Goal: Information Seeking & Learning: Learn about a topic

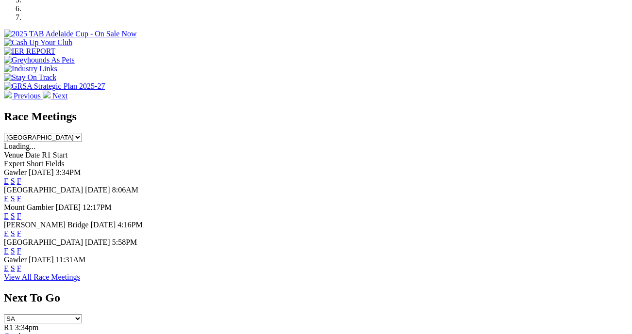
scroll to position [390, 0]
click at [21, 265] on link "F" at bounding box center [19, 269] width 4 height 8
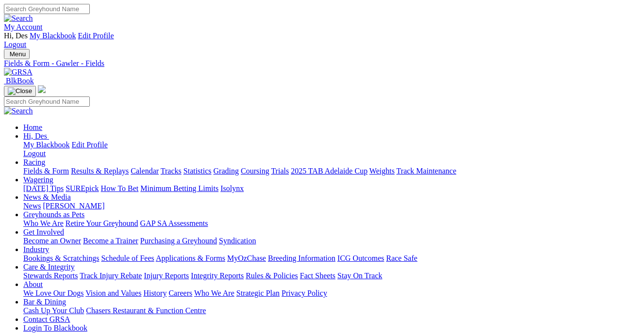
scroll to position [48, 0]
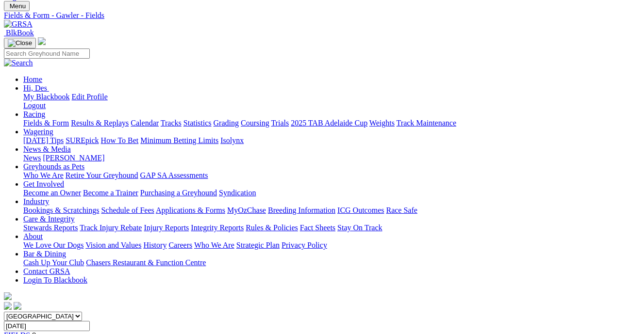
click at [34, 119] on link "Fields & Form" at bounding box center [46, 123] width 46 height 8
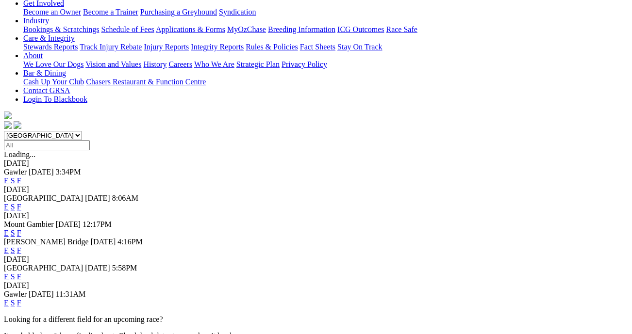
scroll to position [230, 0]
click at [21, 272] on link "F" at bounding box center [19, 276] width 4 height 8
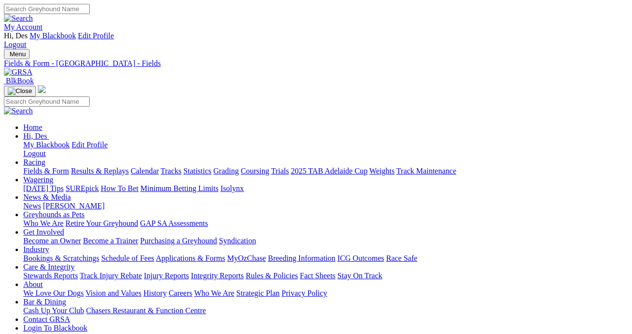
scroll to position [1, 0]
click at [50, 166] on link "Fields & Form" at bounding box center [46, 170] width 46 height 8
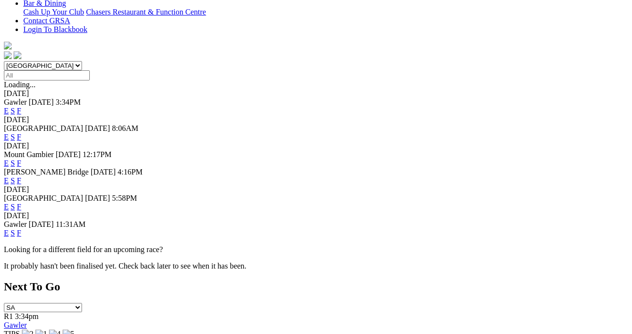
scroll to position [306, 0]
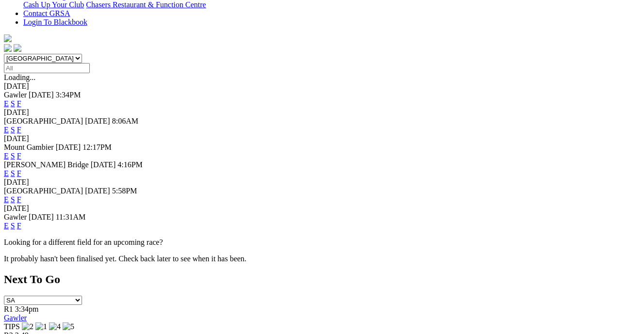
click at [21, 196] on link "F" at bounding box center [19, 200] width 4 height 8
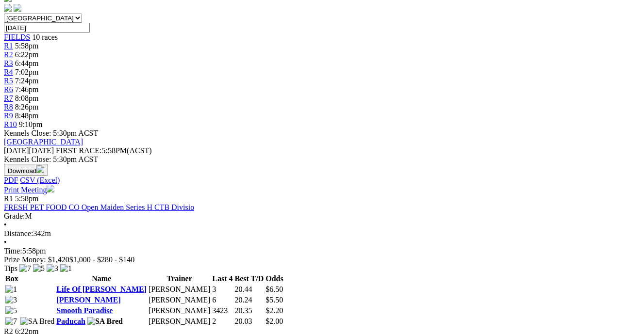
scroll to position [348, 0]
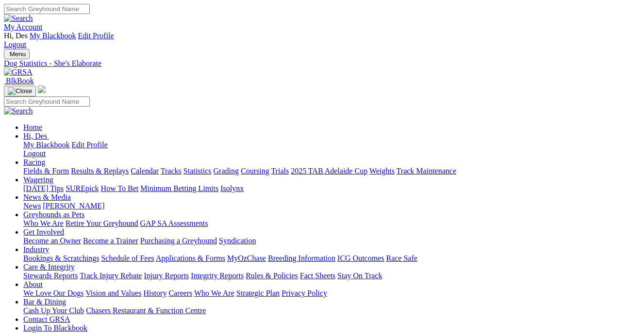
scroll to position [0, 5]
click at [97, 167] on link "Results & Replays" at bounding box center [100, 171] width 58 height 8
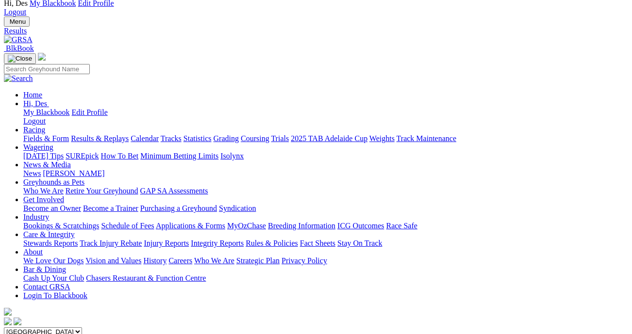
click at [37, 134] on link "Fields & Form" at bounding box center [46, 138] width 46 height 8
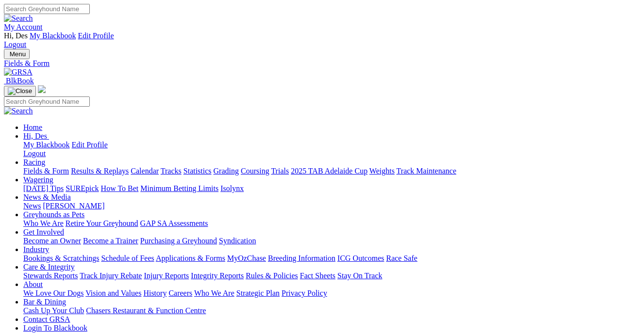
click at [43, 167] on link "Fields & Form" at bounding box center [46, 171] width 46 height 8
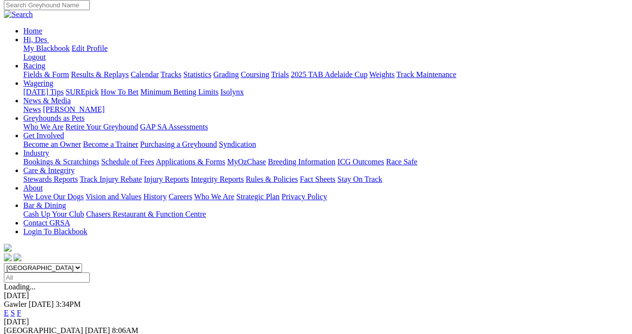
scroll to position [96, 2]
click at [21, 334] on link "F" at bounding box center [19, 340] width 4 height 8
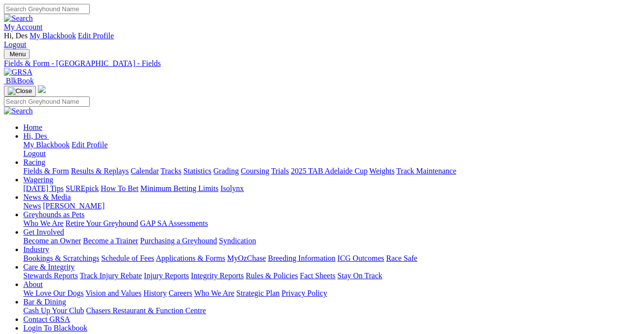
scroll to position [3, 0]
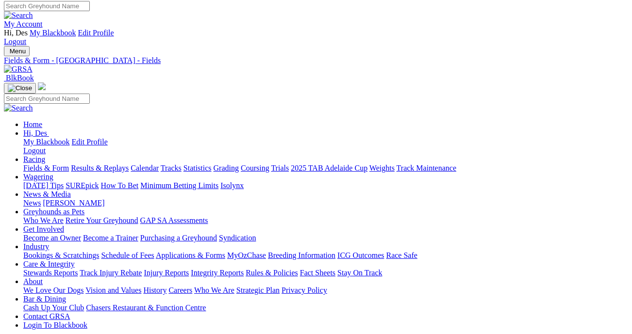
click at [244, 269] on link "Integrity Reports" at bounding box center [217, 273] width 53 height 8
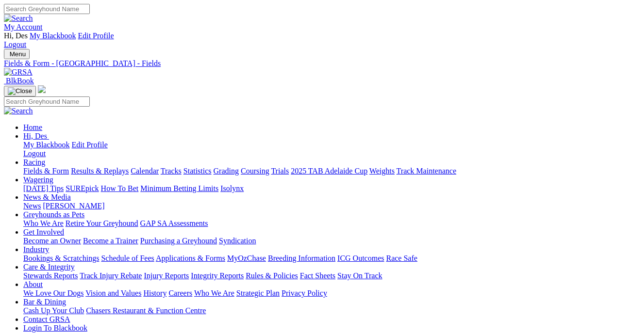
scroll to position [0, 0]
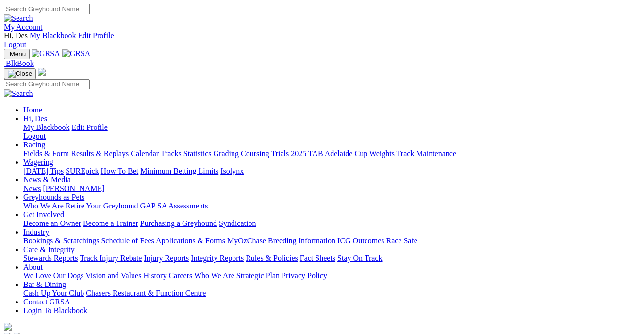
scroll to position [405, 0]
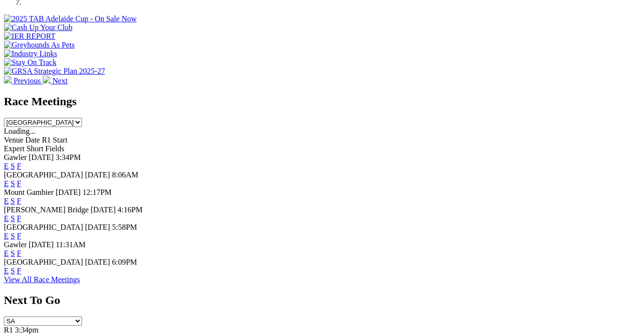
click at [21, 267] on link "F" at bounding box center [19, 271] width 4 height 8
